Goal: Task Accomplishment & Management: Use online tool/utility

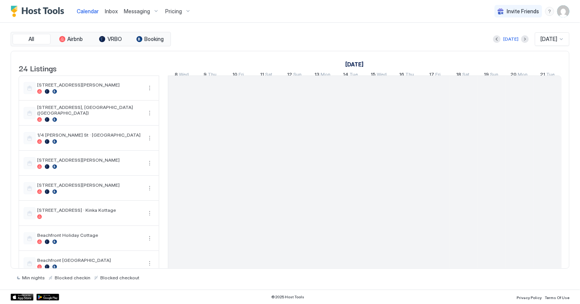
scroll to position [0, 421]
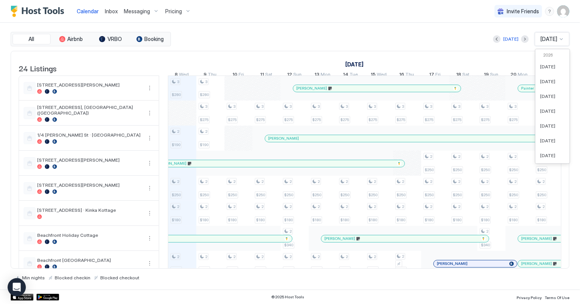
click at [554, 39] on span "[DATE]" at bounding box center [548, 39] width 17 height 7
click at [552, 144] on span "[DATE]" at bounding box center [547, 147] width 15 height 6
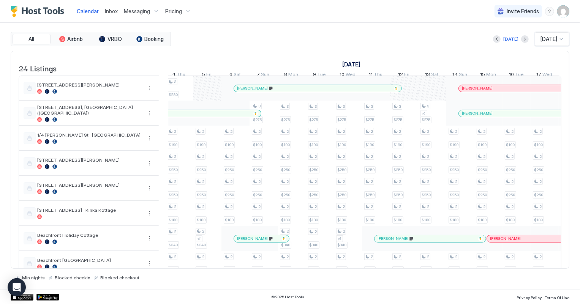
scroll to position [0, 0]
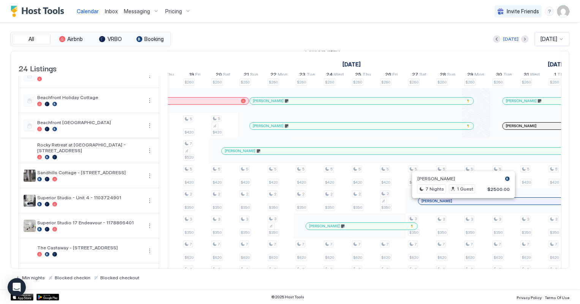
click at [461, 203] on div at bounding box center [461, 201] width 6 height 6
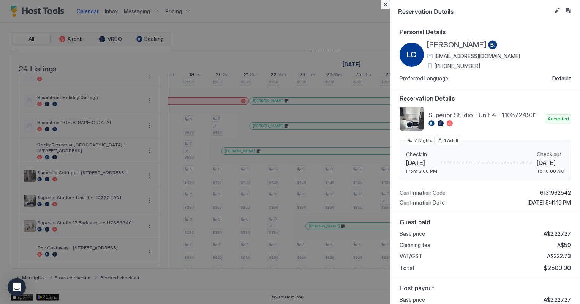
click at [384, 4] on button "Close" at bounding box center [385, 4] width 9 height 9
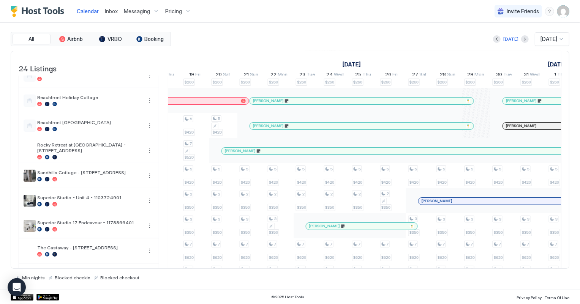
click at [557, 41] on span "[DATE]" at bounding box center [548, 39] width 17 height 7
click at [549, 87] on span "[DATE]" at bounding box center [547, 89] width 15 height 6
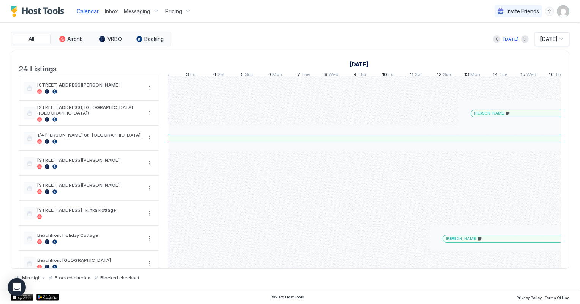
scroll to position [0, 498]
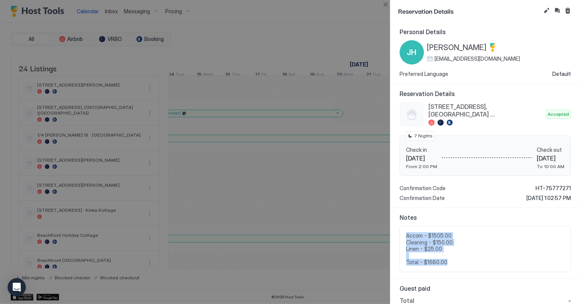
drag, startPoint x: 452, startPoint y: 265, endPoint x: 397, endPoint y: 234, distance: 63.6
click at [397, 234] on div "Notes Accom - $1505.00 Cleaning - $150.00 Linen - $25.00 Total - $1680.00" at bounding box center [484, 243] width 189 height 71
copy span "Accom - $1505.00 Cleaning - $150.00 Linen - $25.00 Total - $1680.00"
click at [566, 8] on button "Cancel reservation" at bounding box center [567, 10] width 9 height 9
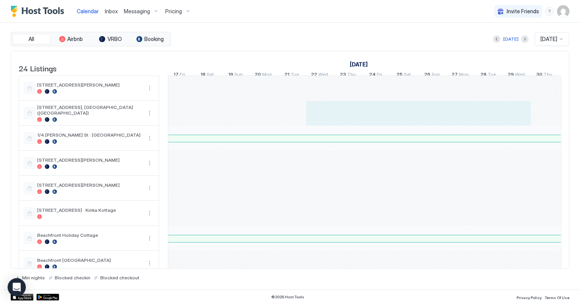
drag, startPoint x: 402, startPoint y: 120, endPoint x: 528, endPoint y: 115, distance: 125.7
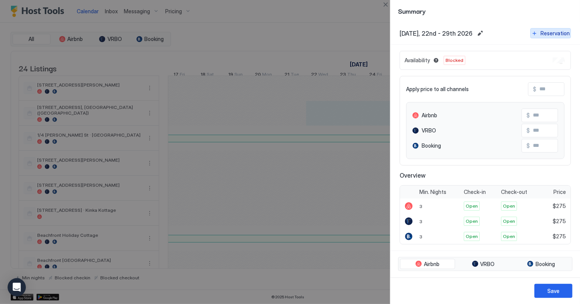
click at [548, 35] on div "Reservation" at bounding box center [554, 33] width 29 height 8
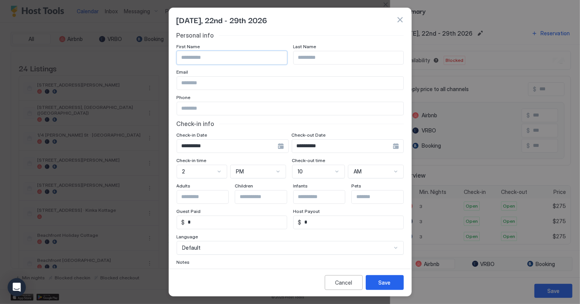
click at [213, 60] on input "Input Field" at bounding box center [232, 57] width 110 height 13
type input "****"
click at [295, 54] on input "Input Field" at bounding box center [349, 57] width 110 height 13
type input "******"
click at [194, 82] on input "Input Field" at bounding box center [290, 83] width 226 height 13
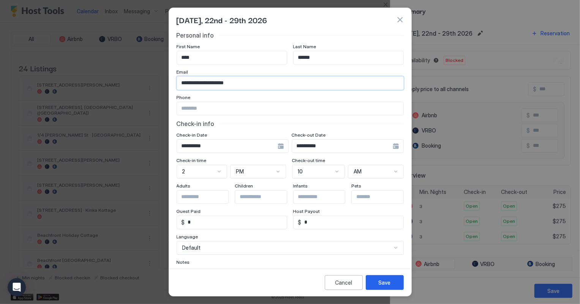
type input "**********"
click at [220, 260] on div "Notes" at bounding box center [290, 262] width 227 height 7
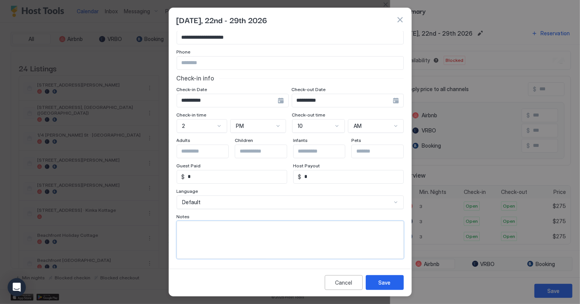
click at [208, 247] on textarea "Input Field" at bounding box center [290, 239] width 226 height 37
paste textarea "**********"
type textarea "**********"
click at [387, 282] on div "Save" at bounding box center [385, 283] width 12 height 8
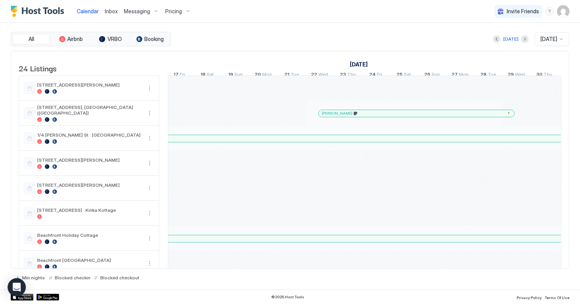
click at [107, 12] on span "Inbox" at bounding box center [111, 11] width 13 height 6
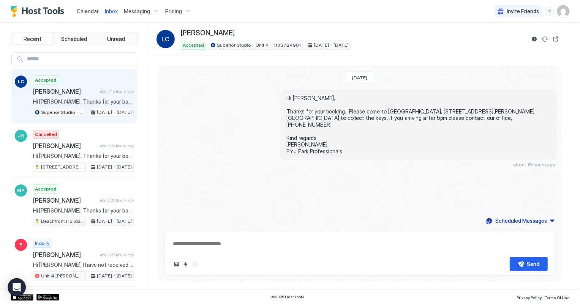
click at [88, 8] on span "Calendar" at bounding box center [88, 11] width 22 height 6
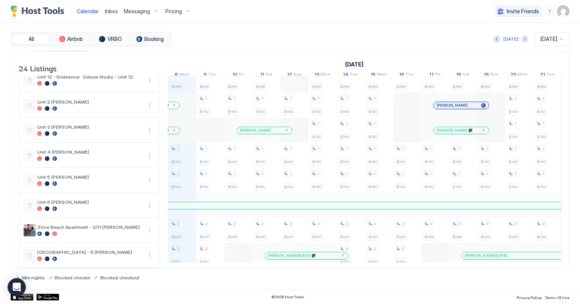
scroll to position [349, 0]
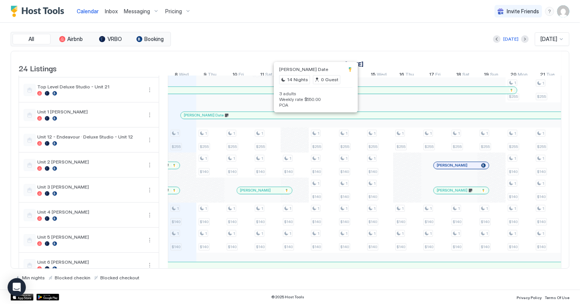
click at [314, 117] on div at bounding box center [314, 115] width 6 height 6
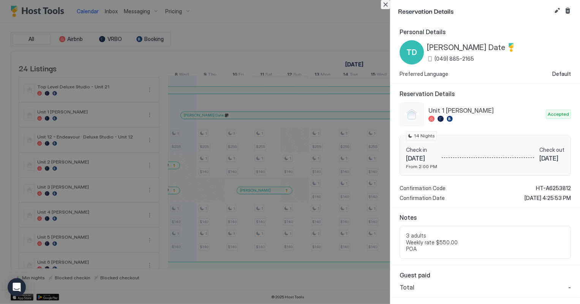
click at [387, 5] on button "Close" at bounding box center [385, 4] width 9 height 9
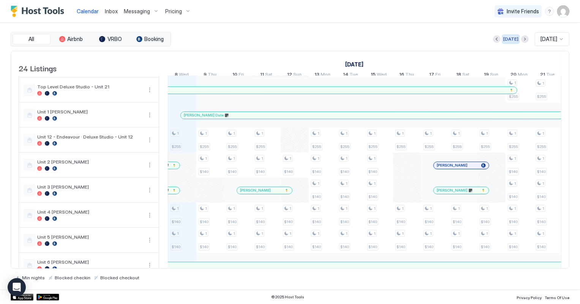
click at [504, 37] on div "[DATE]" at bounding box center [510, 39] width 15 height 7
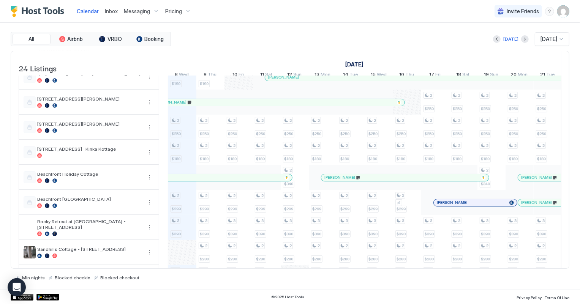
scroll to position [69, 0]
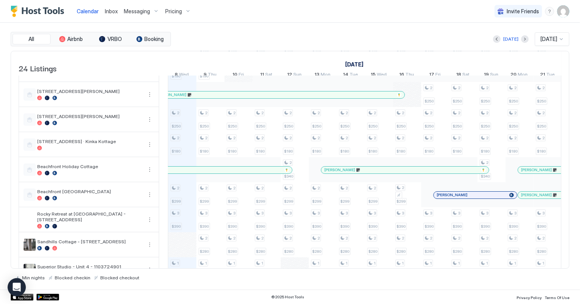
click at [184, 146] on div "3 $280 2 $190 2 $250 2 $180 2 $299 3 $390 1 $255 2 $380 1 $255 1 $140 1 $140 2 …" at bounding box center [505, 307] width 1517 height 601
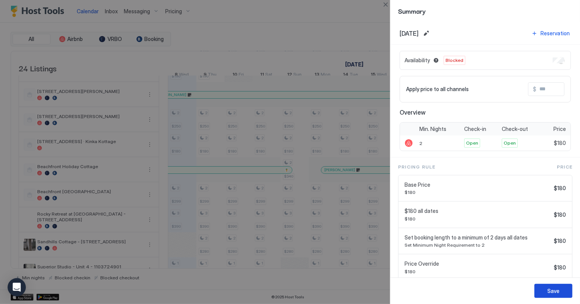
click at [568, 294] on button "Save" at bounding box center [553, 291] width 38 height 14
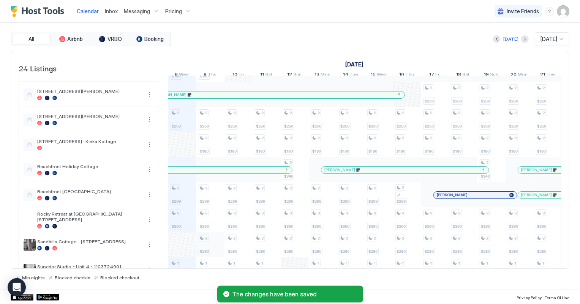
scroll to position [138, 0]
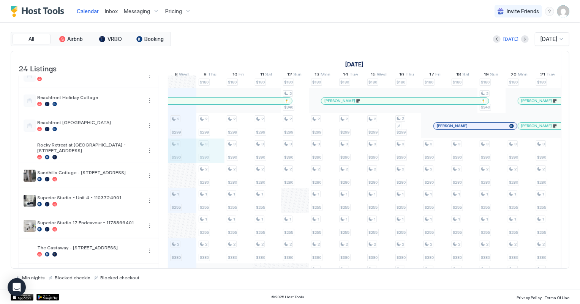
drag, startPoint x: 185, startPoint y: 156, endPoint x: 202, endPoint y: 155, distance: 16.8
click at [202, 155] on div "3 $280 2 $190 2 $250 2 $299 3 $390 1 $255 2 $380 1 $255 1 $140 1 $140 2 $220 3 …" at bounding box center [505, 238] width 1517 height 601
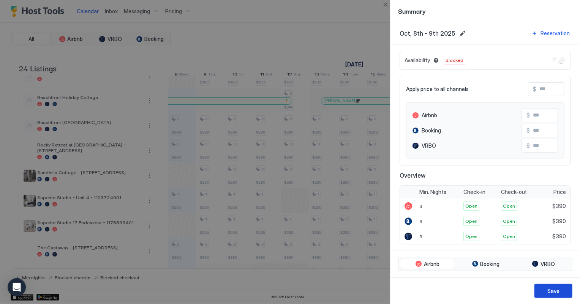
click at [546, 289] on button "Save" at bounding box center [553, 291] width 38 height 14
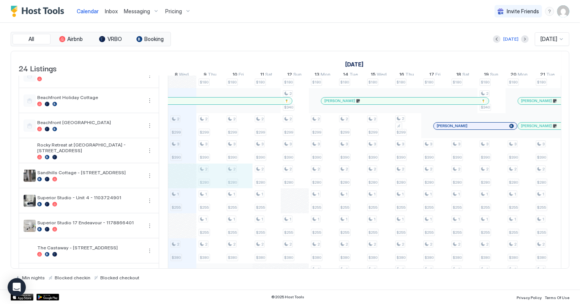
drag, startPoint x: 190, startPoint y: 183, endPoint x: 242, endPoint y: 179, distance: 52.1
click at [242, 179] on div "3 $280 2 $190 2 $250 2 $299 3 $390 1 $255 2 $380 1 $255 1 $140 1 $140 2 $220 3 …" at bounding box center [505, 238] width 1517 height 601
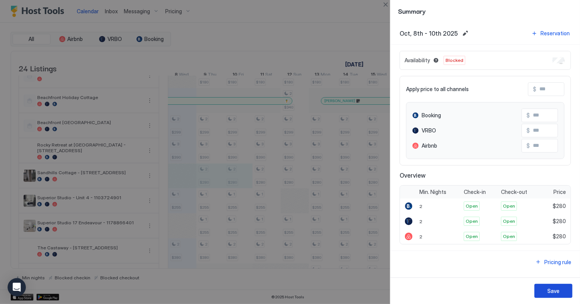
click at [570, 292] on button "Save" at bounding box center [553, 291] width 38 height 14
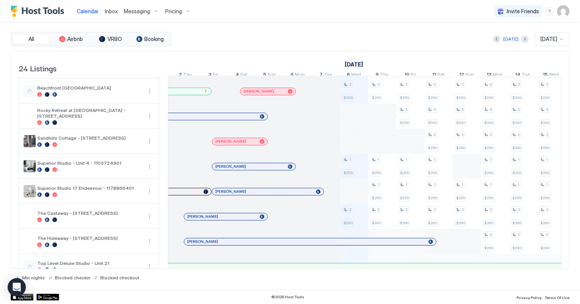
scroll to position [0, 0]
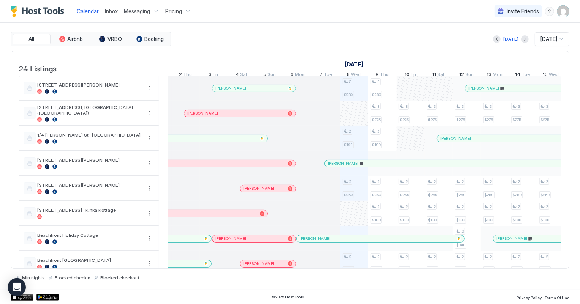
click at [109, 11] on span "Inbox" at bounding box center [111, 11] width 13 height 6
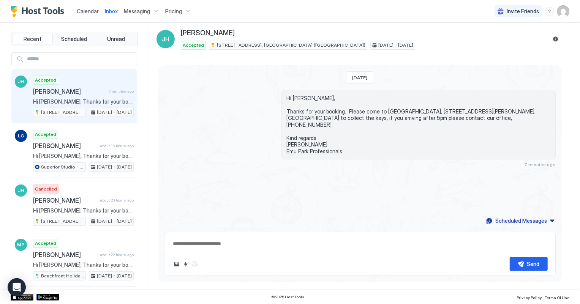
click at [83, 9] on span "Calendar" at bounding box center [88, 11] width 22 height 6
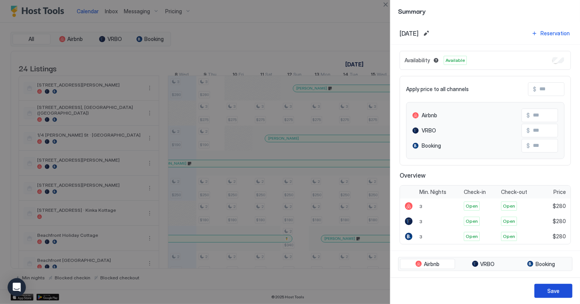
click at [561, 291] on button "Save" at bounding box center [553, 291] width 38 height 14
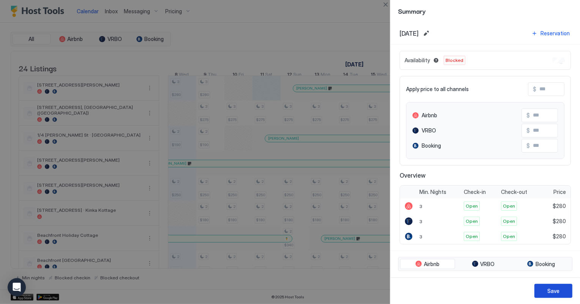
click at [553, 290] on div "Save" at bounding box center [553, 291] width 12 height 8
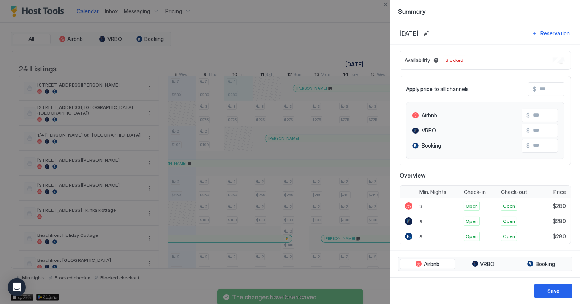
click at [553, 57] on div "Availability Blocked" at bounding box center [484, 60] width 171 height 19
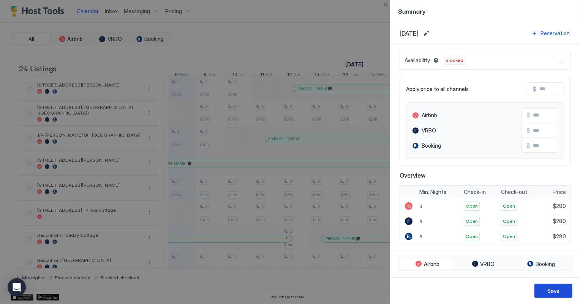
click at [542, 290] on button "Save" at bounding box center [553, 291] width 38 height 14
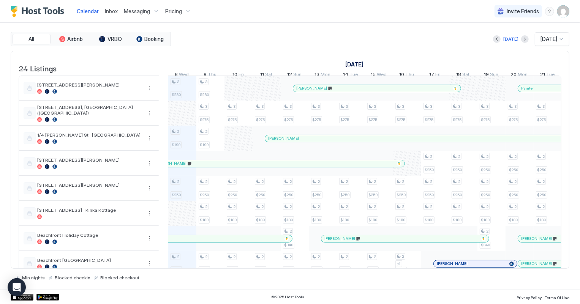
click at [107, 9] on span "Inbox" at bounding box center [111, 11] width 13 height 6
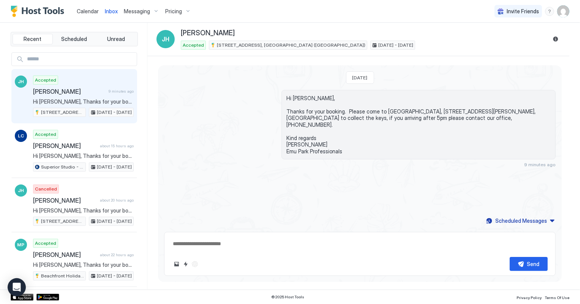
click at [85, 8] on span "Calendar" at bounding box center [88, 11] width 22 height 6
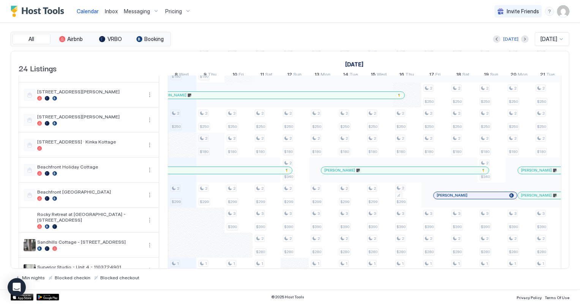
scroll to position [69, 0]
click at [507, 39] on div "[DATE]" at bounding box center [510, 39] width 15 height 7
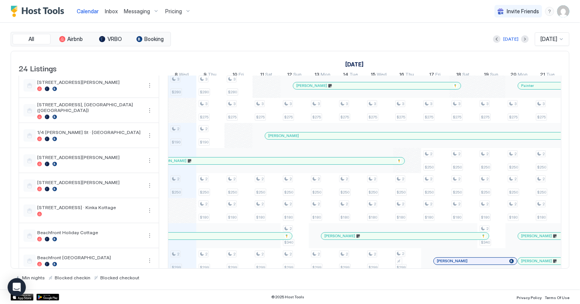
scroll to position [0, 0]
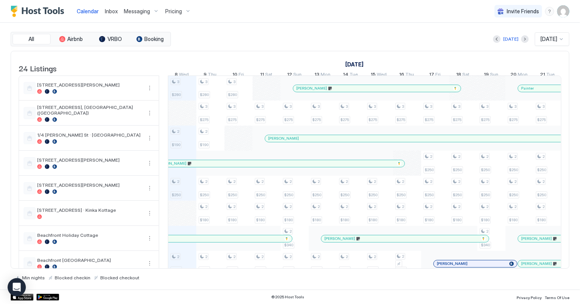
click at [110, 9] on span "Inbox" at bounding box center [111, 11] width 13 height 6
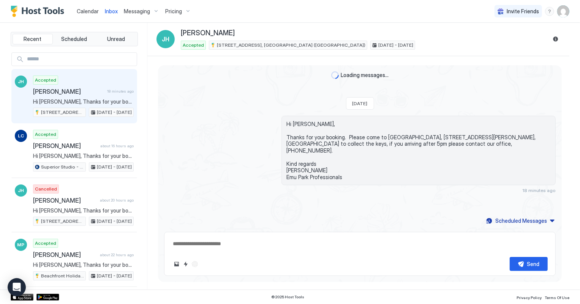
type textarea "*"
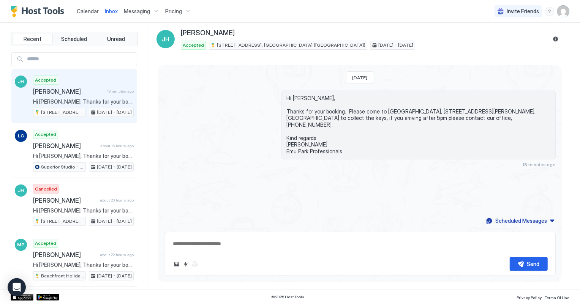
click at [80, 11] on span "Calendar" at bounding box center [88, 11] width 22 height 6
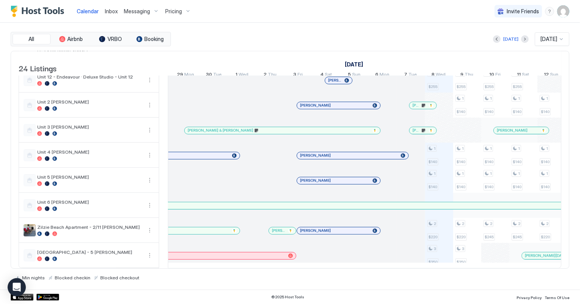
scroll to position [0, 144]
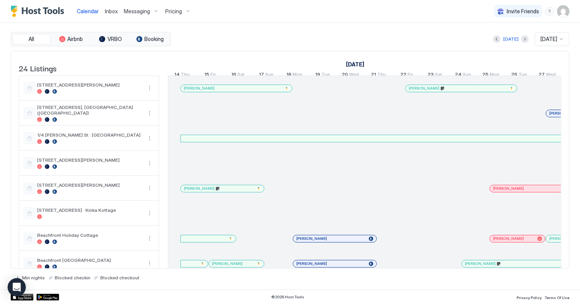
scroll to position [0, 413]
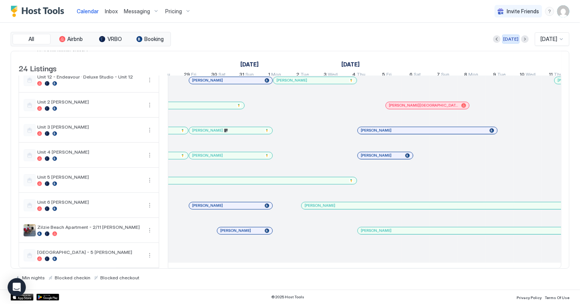
click at [505, 38] on div "[DATE]" at bounding box center [510, 39] width 15 height 7
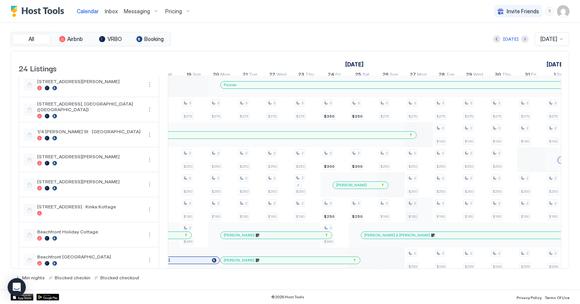
scroll to position [0, 0]
